Goal: Task Accomplishment & Management: Complete application form

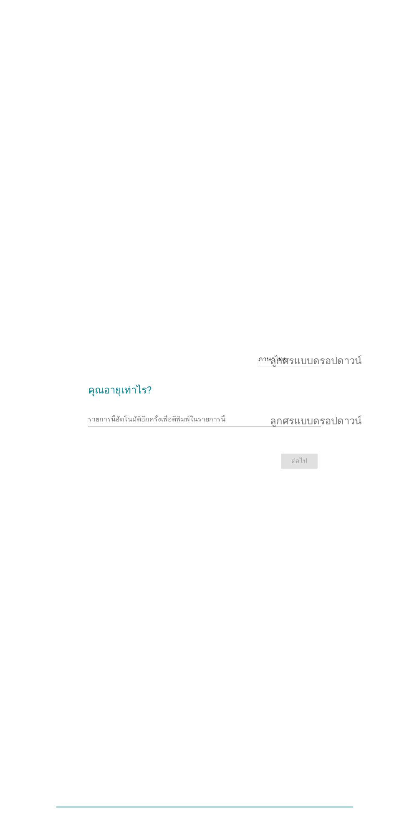
click at [140, 396] on font "คุณอายุเท่าไร?" at bounding box center [119, 390] width 63 height 12
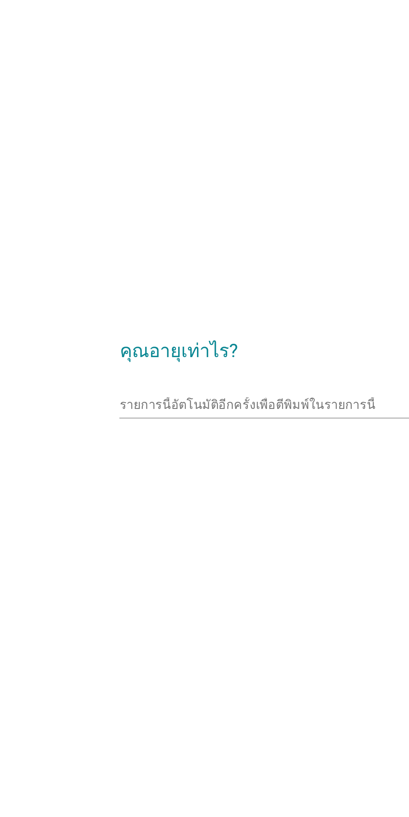
click at [141, 390] on font "คุณอายุเท่าไร?" at bounding box center [119, 385] width 63 height 12
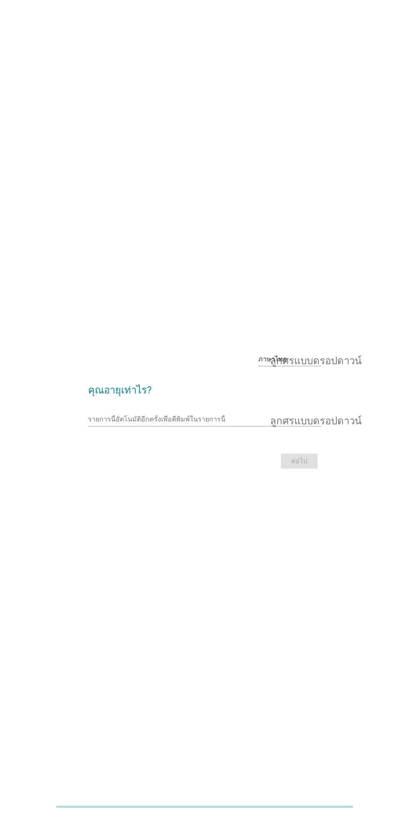
click at [314, 471] on div "ต่อไป" at bounding box center [204, 461] width 233 height 20
click at [303, 471] on div "ต่อไป" at bounding box center [204, 461] width 233 height 20
click at [220, 426] on input "รายการนี้อัตโนมัติอีกครั้งเพื่อตีพิมพ์ในรายการนี้" at bounding box center [198, 419] width 221 height 13
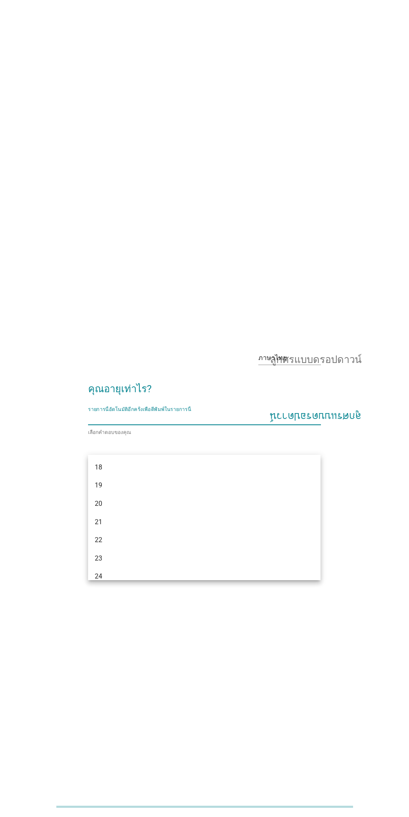
click at [319, 365] on div "ภาษาไทย ลูกศรแบบดรอปดาวน์" at bounding box center [289, 357] width 63 height 13
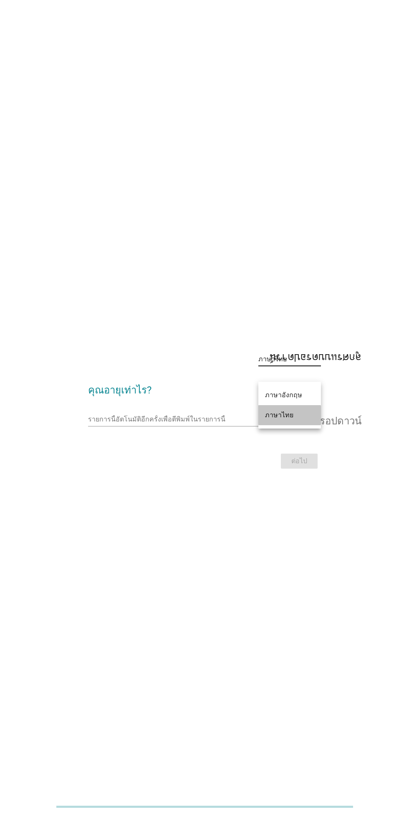
click at [303, 421] on div "ภาษาไทย" at bounding box center [289, 415] width 49 height 20
click at [161, 398] on h2 "คุณอายุเท่าไร?" at bounding box center [204, 385] width 233 height 23
click at [311, 426] on div "รายการนี้อัตโนมัติอีกครั้งเพื่อตีพิมพ์ในรายการนี้ ลูกศรแบบดรอปดาวน์" at bounding box center [204, 419] width 233 height 13
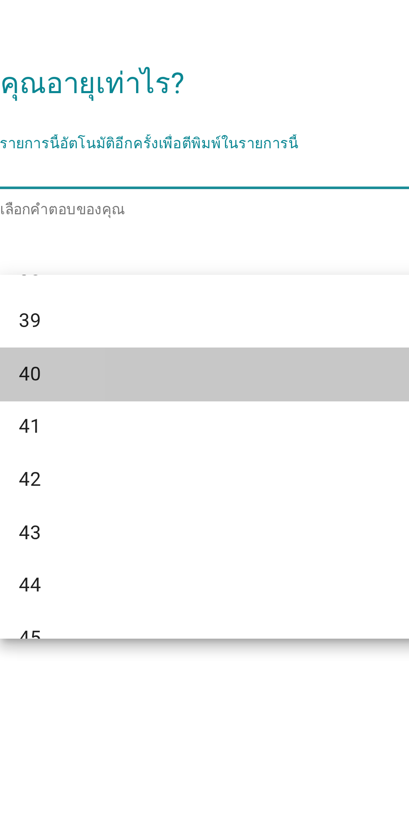
scroll to position [382, 0]
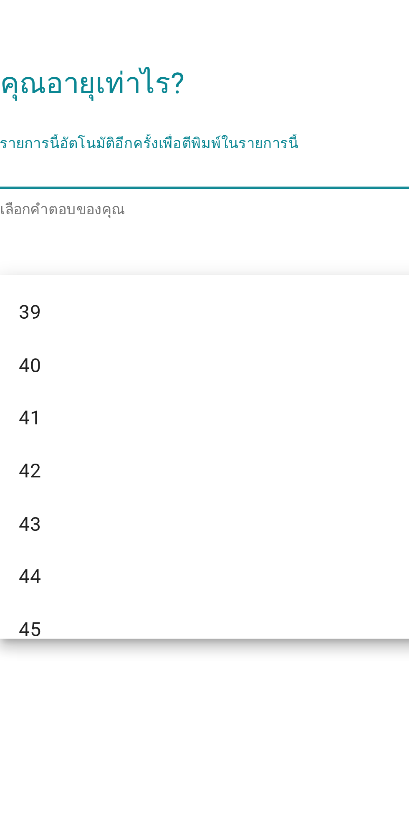
click at [149, 492] on div "40" at bounding box center [204, 486] width 233 height 18
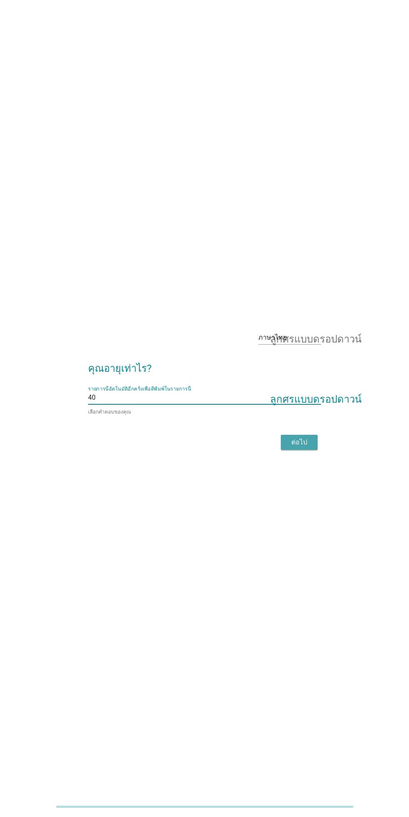
scroll to position [76, 0]
click at [308, 437] on div "ต่อไป" at bounding box center [299, 442] width 23 height 10
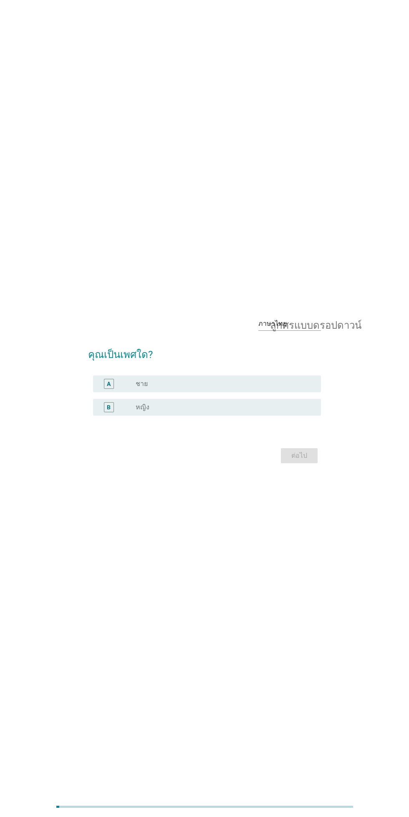
scroll to position [0, 0]
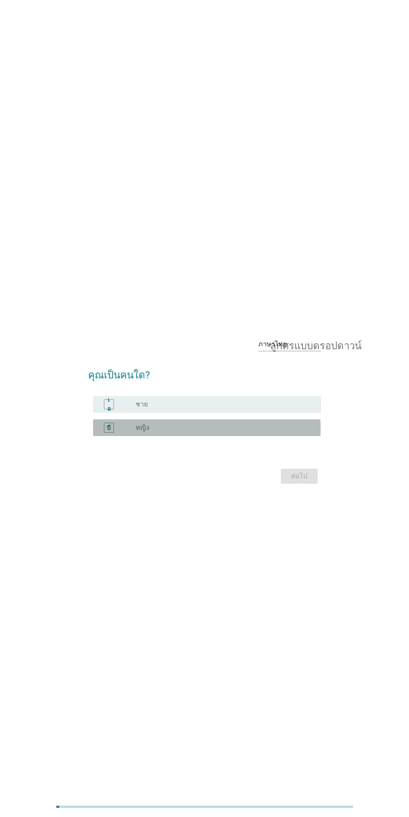
click at [252, 432] on div "ปุ่มวิทยุ[PERSON_NAME]เลือก หญิง" at bounding box center [222, 427] width 172 height 8
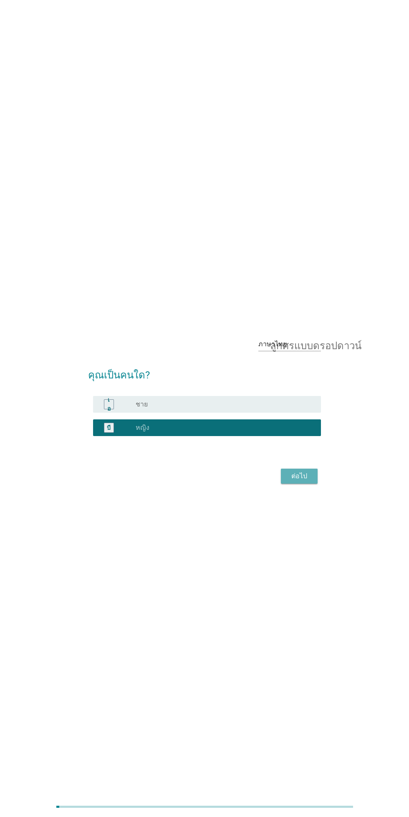
click at [303, 481] on font "ต่อไป" at bounding box center [299, 476] width 16 height 10
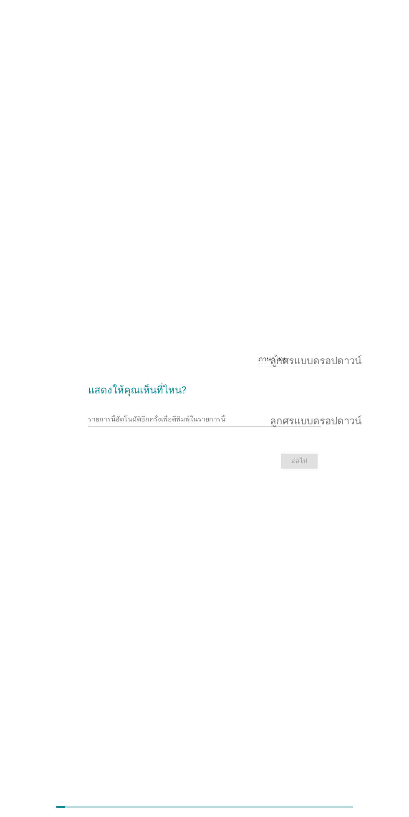
click at [334, 424] on font "ลูกศรแบบดรอปดาวน์" at bounding box center [315, 419] width 91 height 10
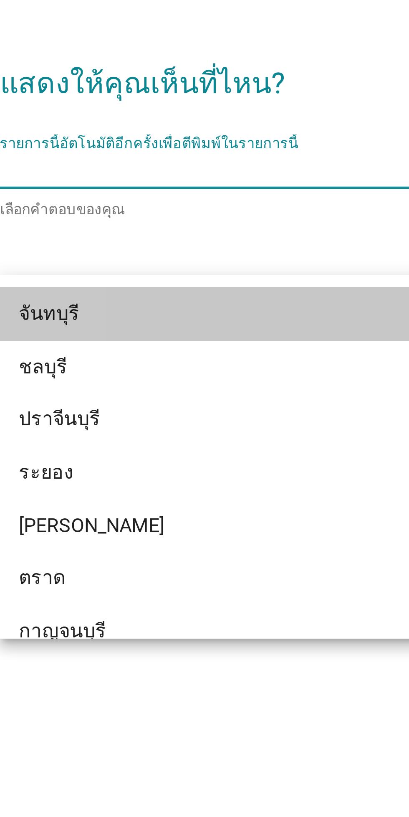
scroll to position [965, 0]
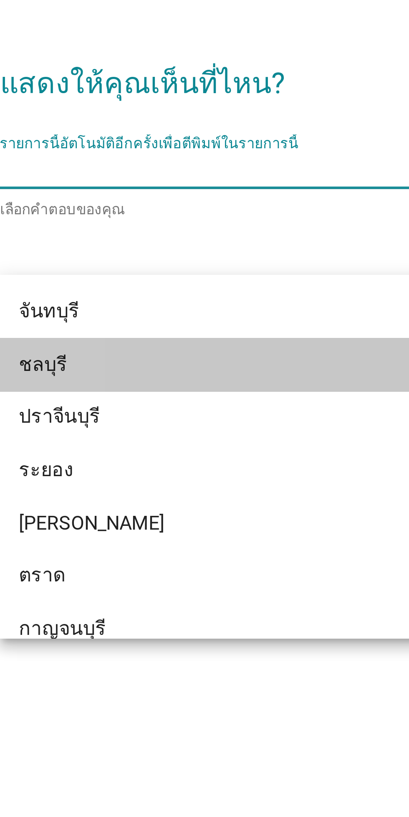
click at [164, 490] on div "ชลบุรี" at bounding box center [195, 486] width 201 height 10
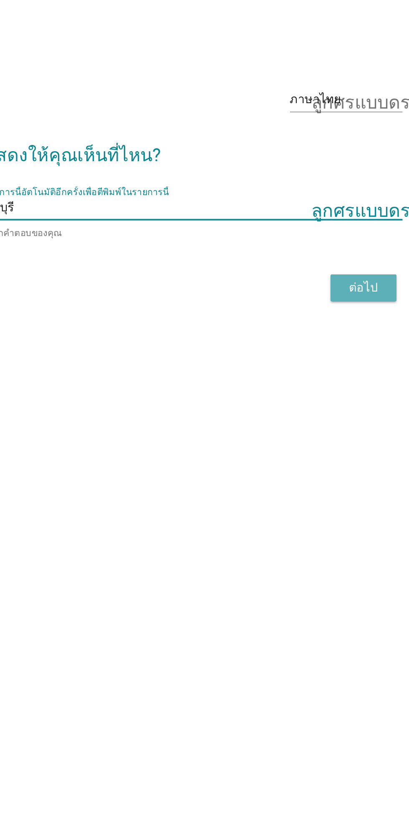
click at [305, 466] on font "ต่อไป" at bounding box center [299, 463] width 16 height 8
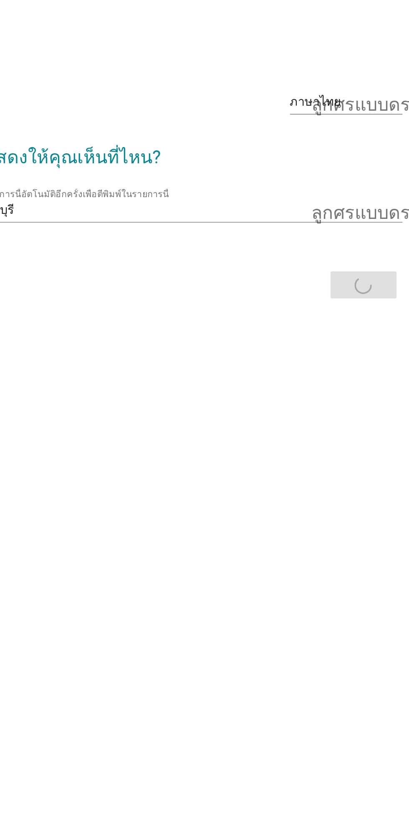
scroll to position [1, 0]
